Goal: Information Seeking & Learning: Learn about a topic

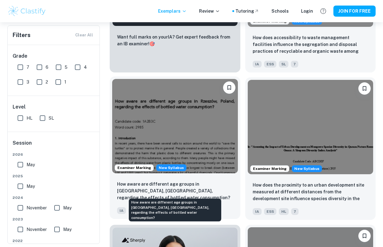
scroll to position [380, 0]
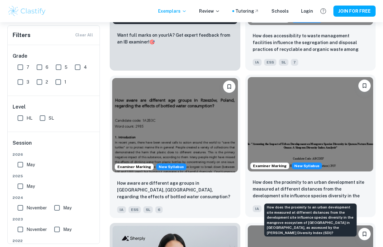
click at [300, 188] on p "How does the proximity to an urban development site measured at different dista…" at bounding box center [311, 189] width 116 height 21
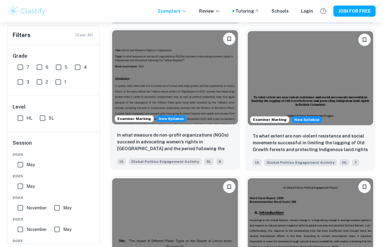
scroll to position [725, 0]
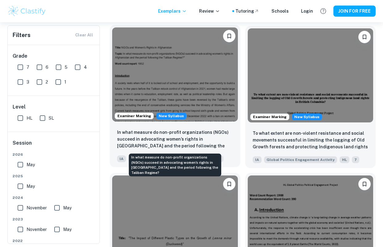
click at [193, 143] on p "In what measure do non-profit organizations (NGOs) succeed in advocating women’…" at bounding box center [175, 139] width 116 height 21
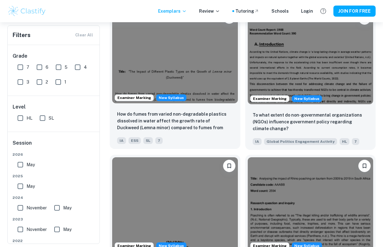
scroll to position [891, 0]
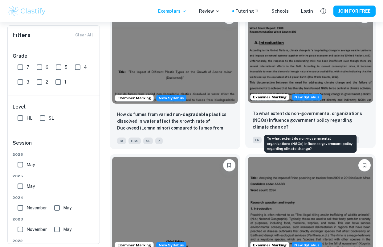
click at [293, 121] on p "To what extent do non-governmental organizations (NGOs) influence government po…" at bounding box center [311, 120] width 116 height 20
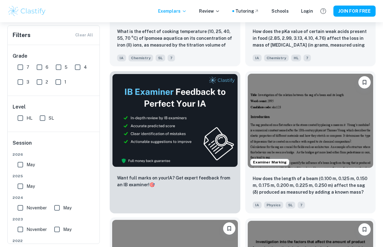
scroll to position [2589, 0]
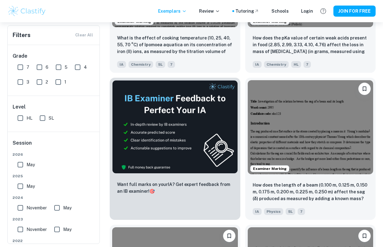
click at [24, 67] on input "7" at bounding box center [20, 67] width 12 height 12
checkbox input "true"
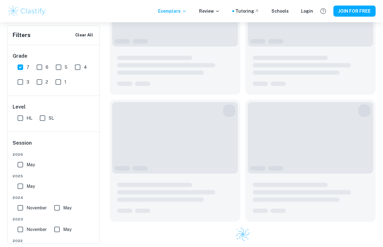
scroll to position [1220, 0]
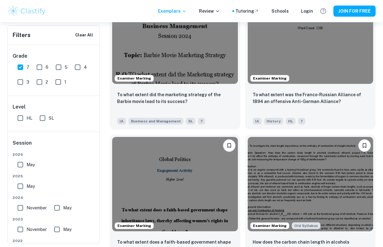
click at [45, 117] on input "SL" at bounding box center [42, 118] width 12 height 12
checkbox input "true"
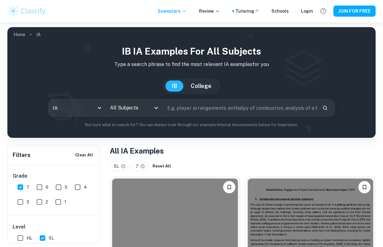
scroll to position [0, 0]
click at [133, 110] on input "All Subjects" at bounding box center [130, 108] width 42 height 12
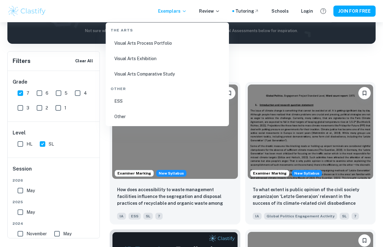
scroll to position [100, 0]
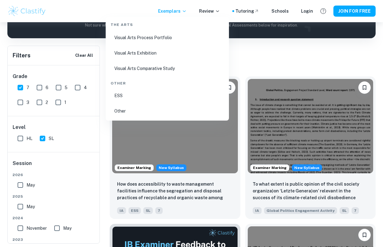
click at [121, 95] on li "ESS" at bounding box center [167, 96] width 118 height 14
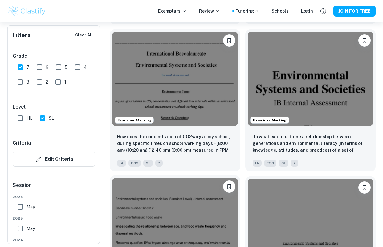
scroll to position [1122, 0]
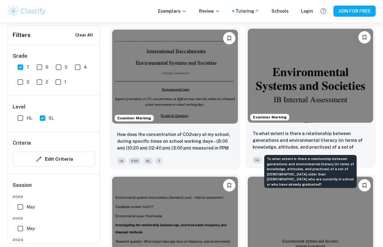
click at [278, 143] on p "To what extent is there a relationship between generations and environmental li…" at bounding box center [311, 140] width 116 height 21
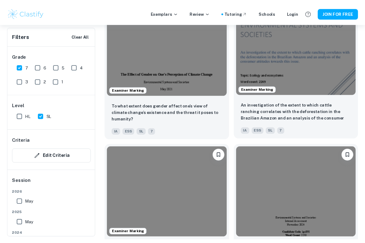
scroll to position [2035, 0]
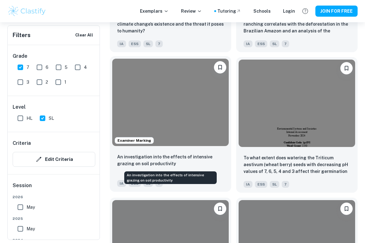
click at [127, 163] on p "An investigation into the effects of intensive grazing on soil productivity" at bounding box center [170, 160] width 107 height 14
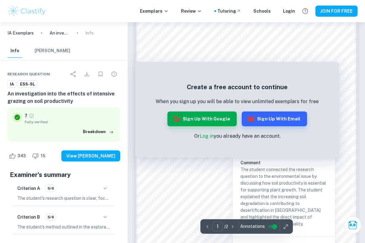
scroll to position [382, 0]
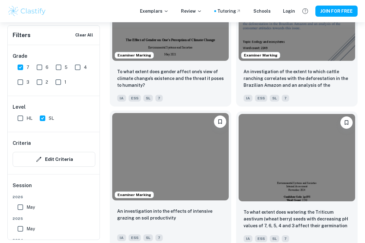
scroll to position [1979, 0]
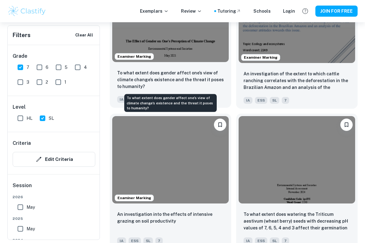
click at [183, 80] on p "To what extent does gender affect one’s view of climate change’s existence and …" at bounding box center [170, 79] width 107 height 20
